Goal: Information Seeking & Learning: Learn about a topic

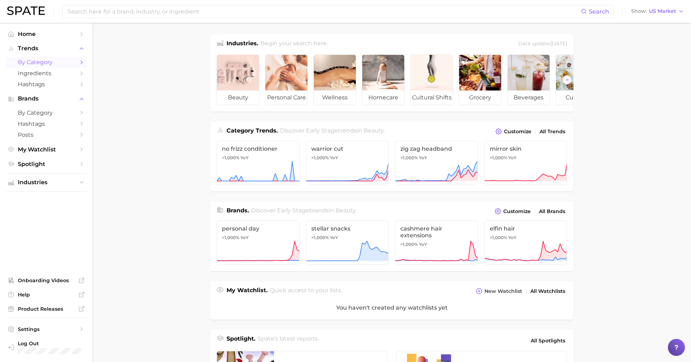
click at [34, 60] on span "by Category" at bounding box center [46, 62] width 57 height 7
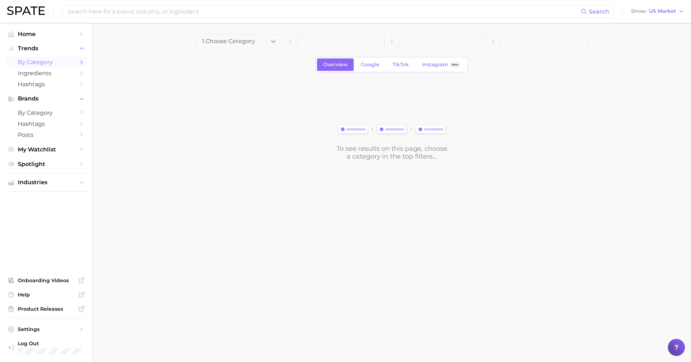
click at [237, 53] on div "1. Choose Category Overview Google TikTok Instagram Beta To see results on this…" at bounding box center [392, 97] width 392 height 126
click at [237, 37] on button "1. Choose Category" at bounding box center [239, 41] width 87 height 14
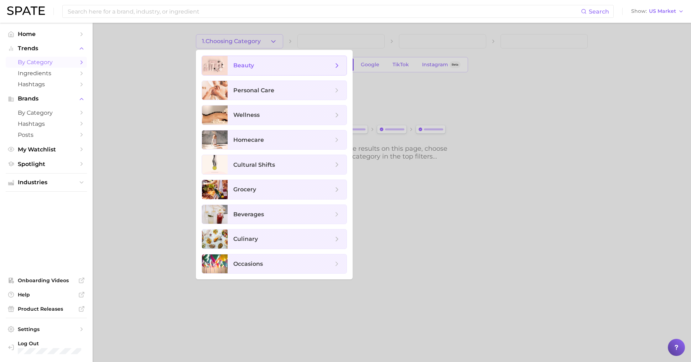
click at [238, 62] on span "beauty" at bounding box center [243, 65] width 21 height 7
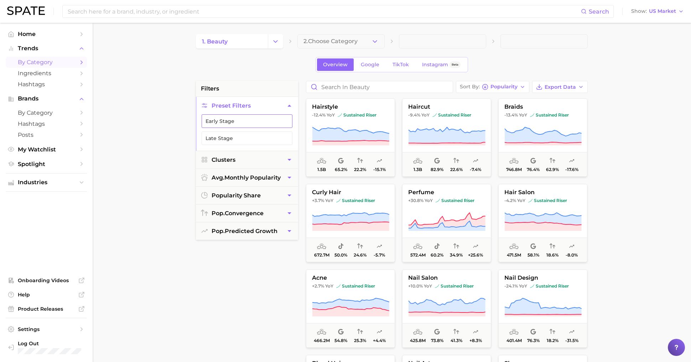
click at [247, 114] on button "Early Stage" at bounding box center [247, 121] width 91 height 14
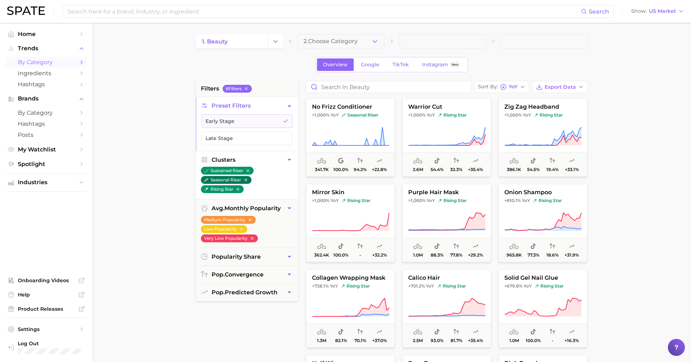
click at [249, 178] on button "seasonal riser" at bounding box center [226, 180] width 51 height 8
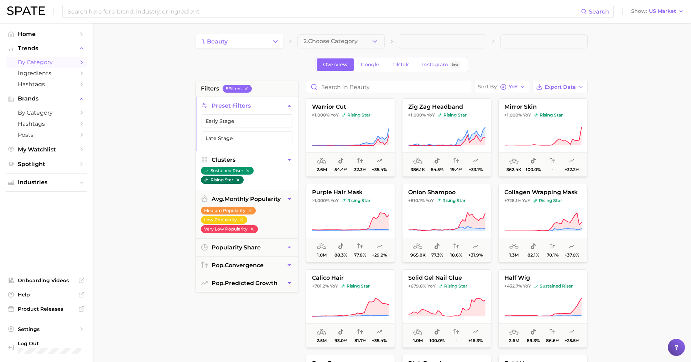
click at [238, 179] on icon "button" at bounding box center [237, 179] width 5 height 5
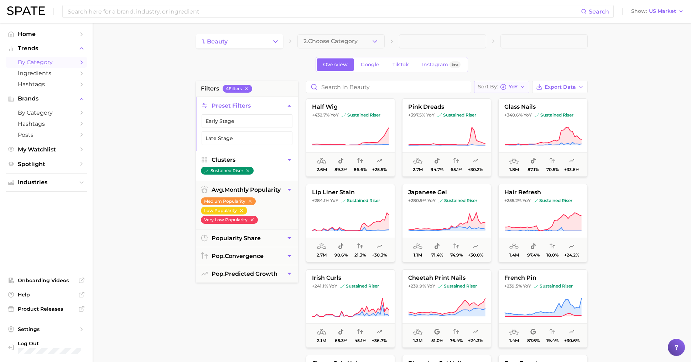
click at [506, 84] on icon "button" at bounding box center [503, 87] width 6 height 6
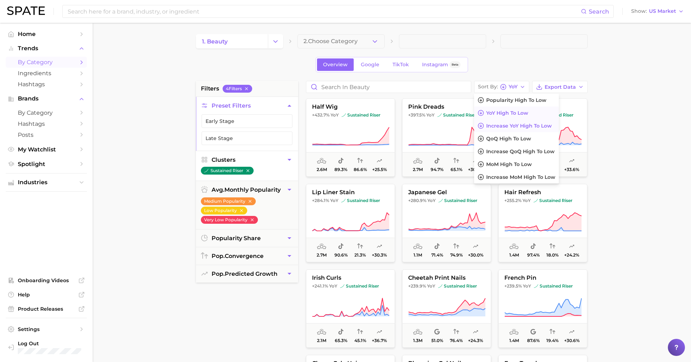
click at [506, 125] on span "Increase YoY high to low" at bounding box center [519, 126] width 66 height 6
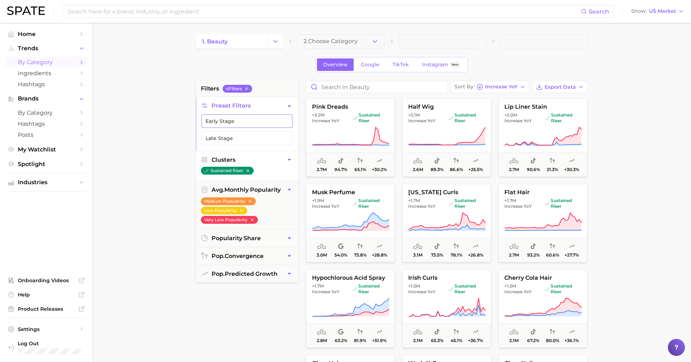
click at [247, 124] on button "Early Stage" at bounding box center [247, 121] width 91 height 14
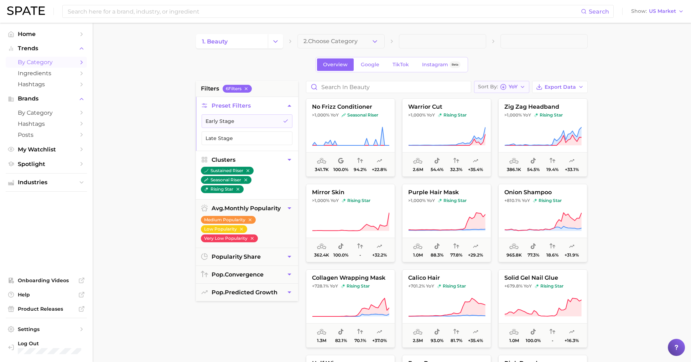
click at [522, 86] on polyline "button" at bounding box center [522, 86] width 3 height 1
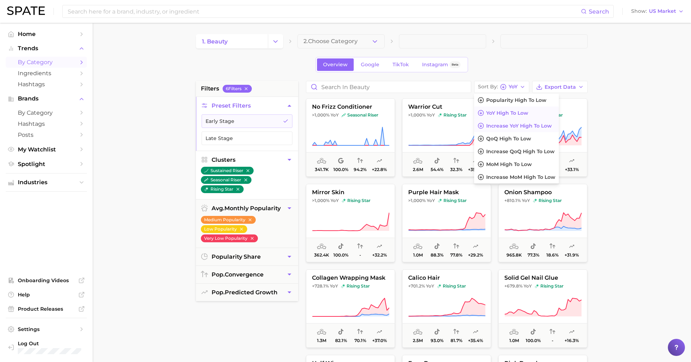
click at [521, 120] on button "Increase YoY high to low" at bounding box center [516, 125] width 85 height 13
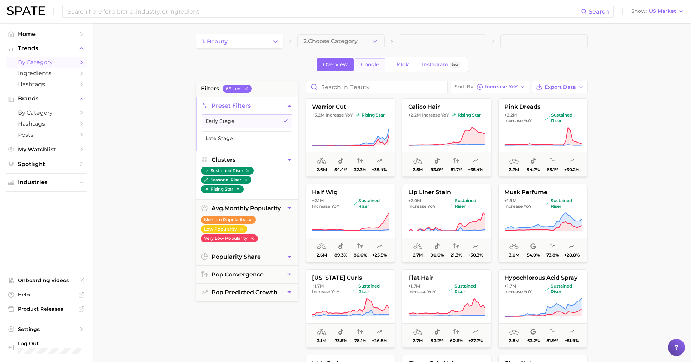
click at [377, 66] on span "Google" at bounding box center [370, 65] width 19 height 6
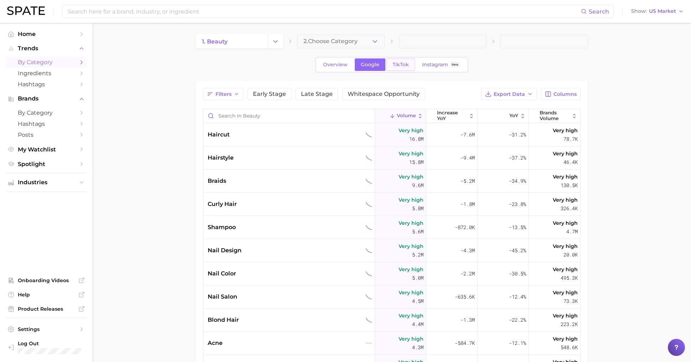
click at [411, 69] on link "TikTok" at bounding box center [400, 64] width 28 height 12
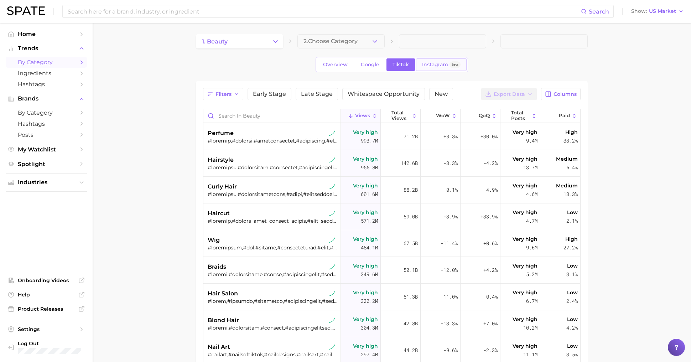
click at [457, 67] on span "Beta" at bounding box center [455, 65] width 7 height 6
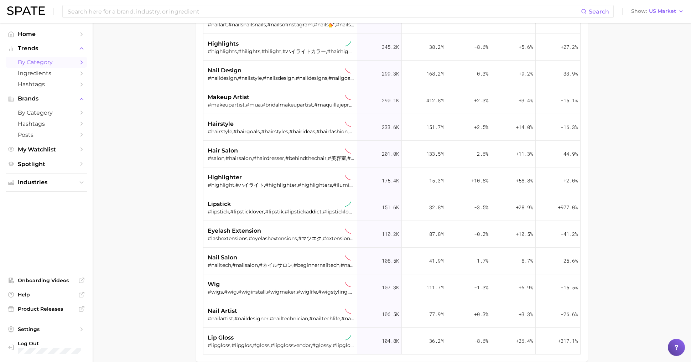
scroll to position [118, 0]
click at [25, 112] on span "by Category" at bounding box center [46, 112] width 57 height 7
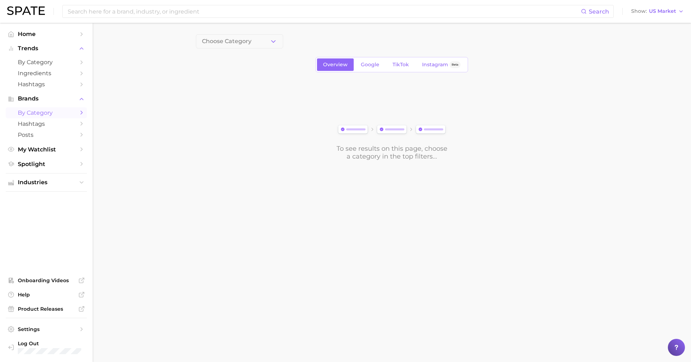
click at [249, 50] on div "Choose Category Overview Google TikTok Instagram Beta To see results on this pa…" at bounding box center [392, 97] width 392 height 126
click at [249, 40] on span "Choose Category" at bounding box center [227, 41] width 50 height 6
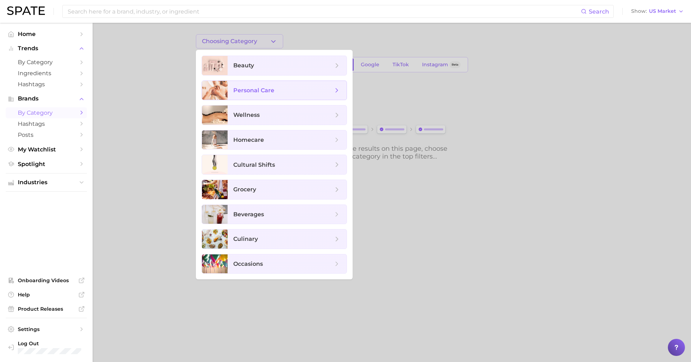
click at [260, 85] on span "personal care" at bounding box center [287, 90] width 119 height 19
